Goal: Transaction & Acquisition: Purchase product/service

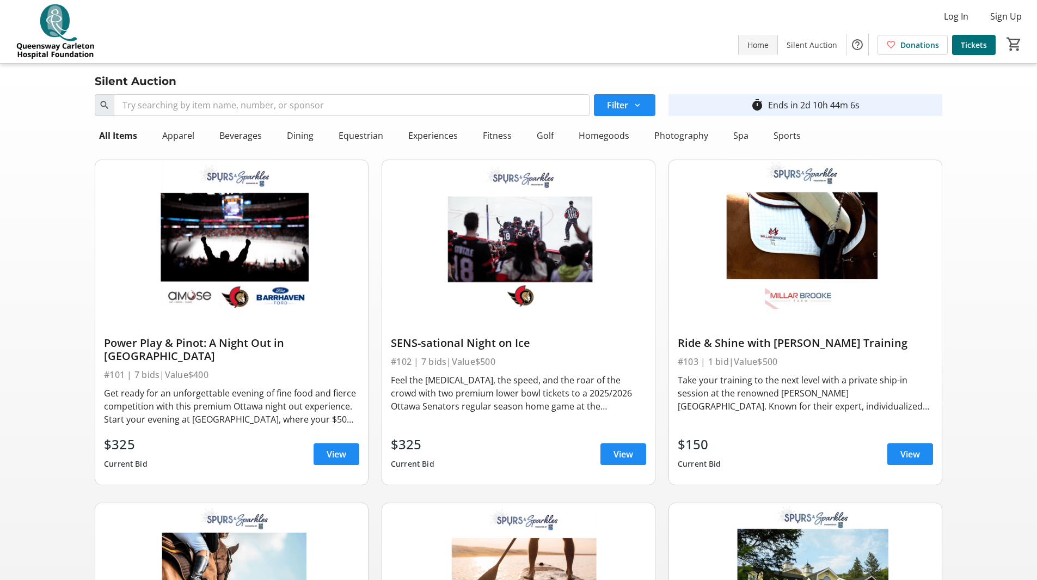
click at [764, 40] on span "Home" at bounding box center [758, 44] width 21 height 11
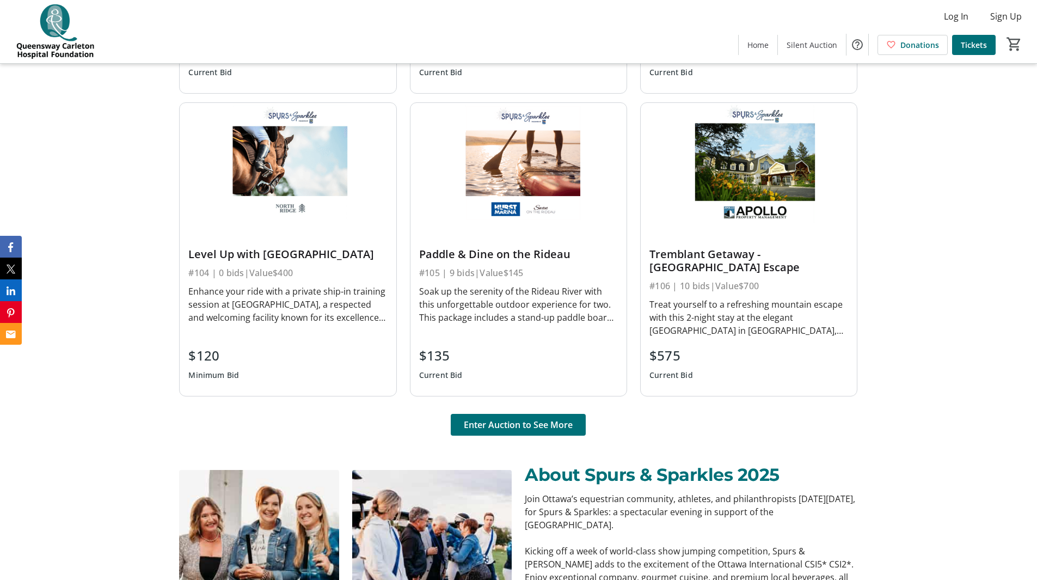
scroll to position [810, 0]
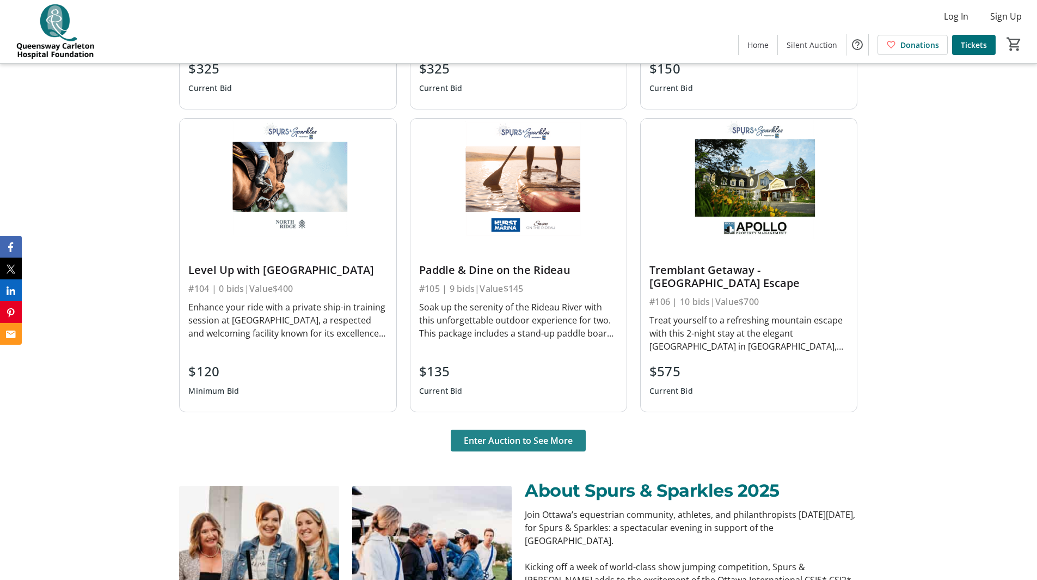
click at [494, 440] on span "Enter Auction to See More" at bounding box center [518, 440] width 109 height 13
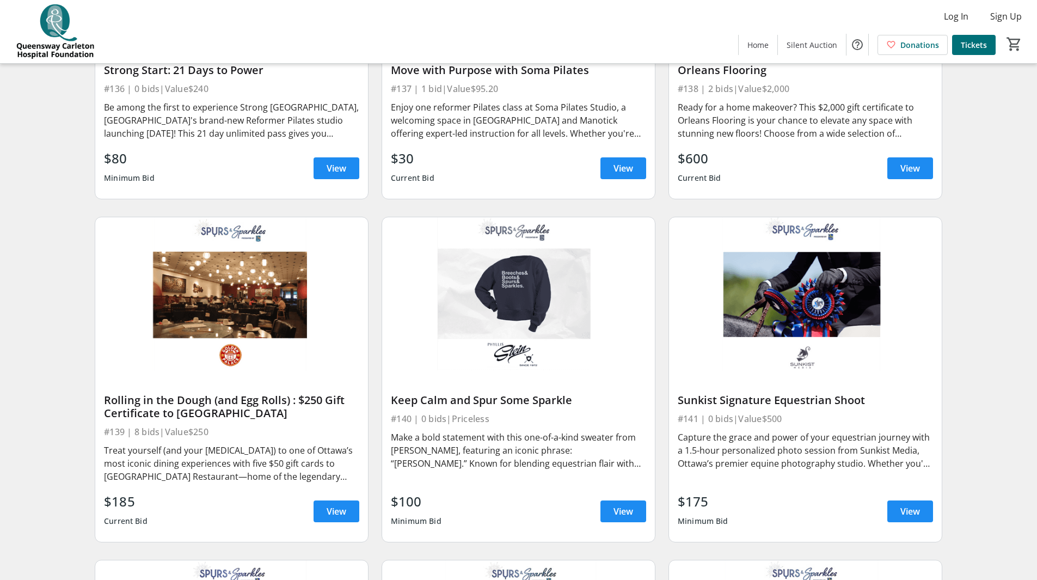
scroll to position [4009, 0]
drag, startPoint x: 440, startPoint y: 435, endPoint x: 390, endPoint y: 441, distance: 49.8
click at [390, 441] on div "Keep Calm and Spur Some Sparkle #140 | 0 bids | Priceless Make a bold statement…" at bounding box center [518, 455] width 273 height 171
copy div "[PERSON_NAME]"
click at [615, 504] on span "View" at bounding box center [624, 510] width 20 height 13
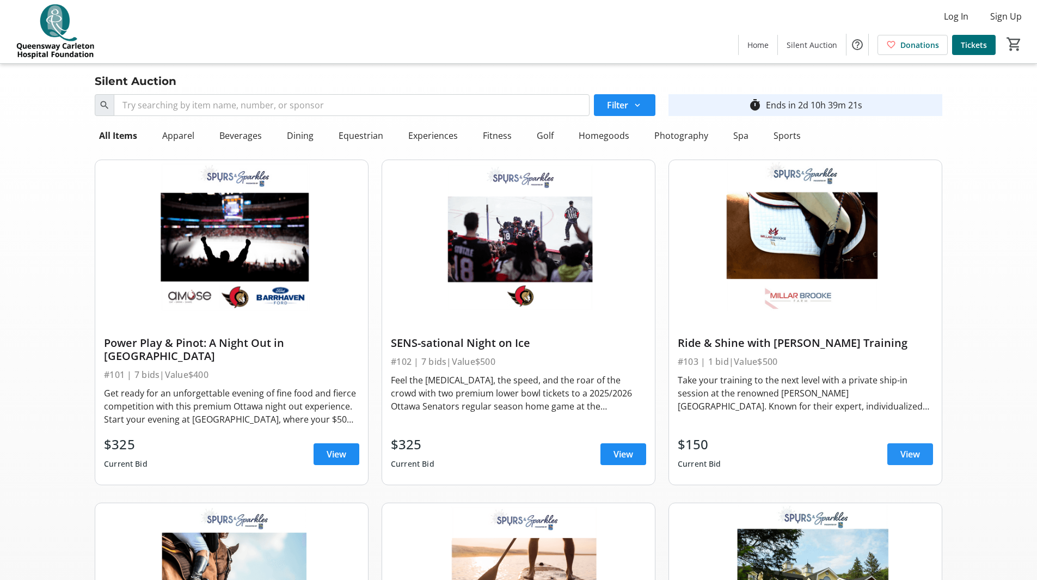
click at [908, 448] on span "View" at bounding box center [911, 454] width 20 height 13
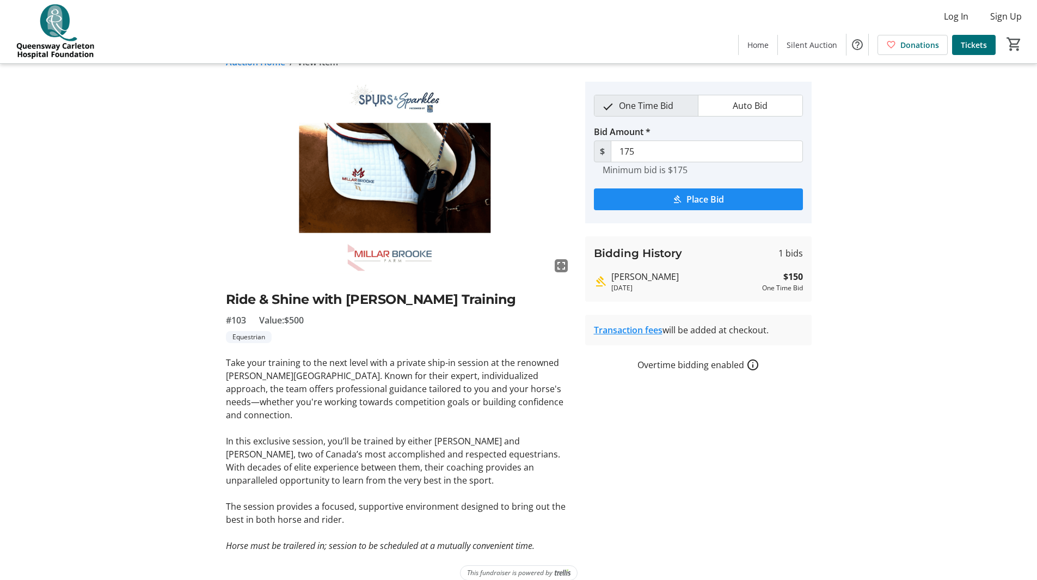
scroll to position [22, 0]
